Goal: Navigation & Orientation: Find specific page/section

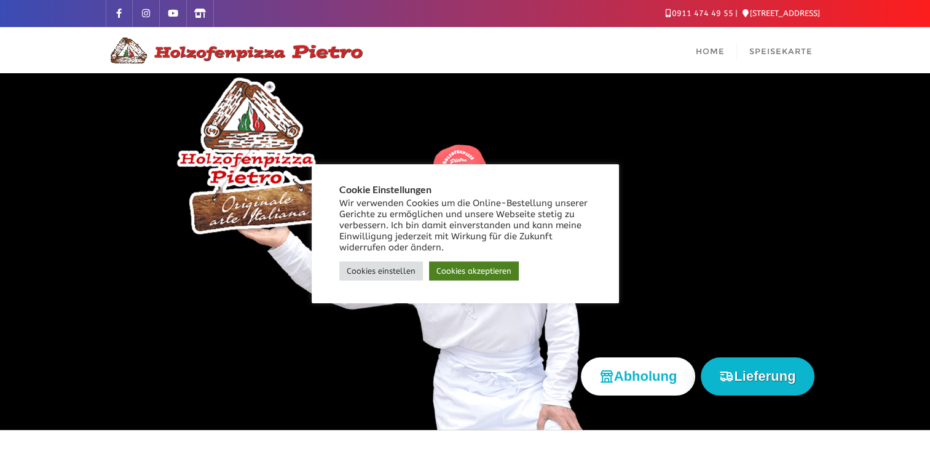
click at [496, 269] on link "Cookies akzeptieren" at bounding box center [474, 270] width 90 height 19
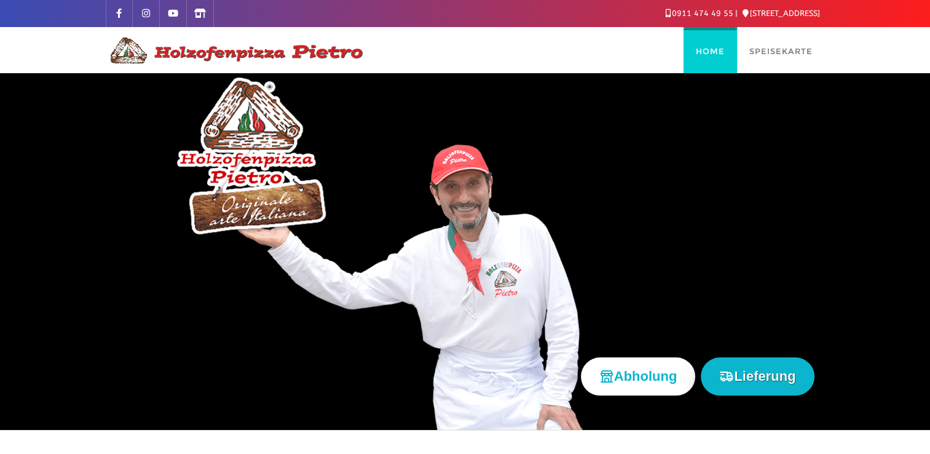
click at [721, 53] on span "Home" at bounding box center [710, 51] width 29 height 10
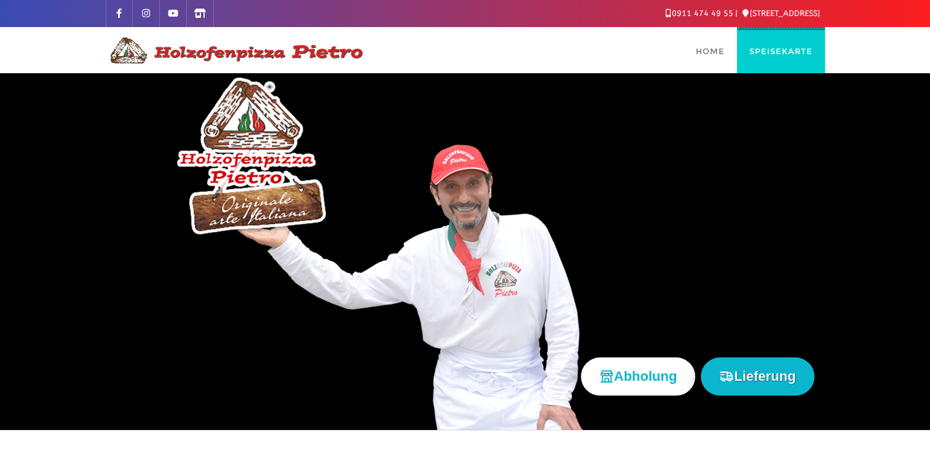
click at [782, 51] on span "Speisekarte" at bounding box center [781, 51] width 63 height 10
